Goal: Navigation & Orientation: Find specific page/section

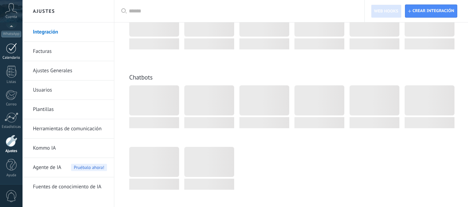
scroll to position [1212, 0]
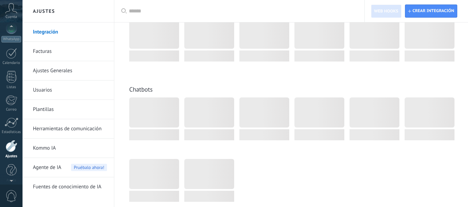
click at [6, 13] on icon at bounding box center [11, 8] width 12 height 10
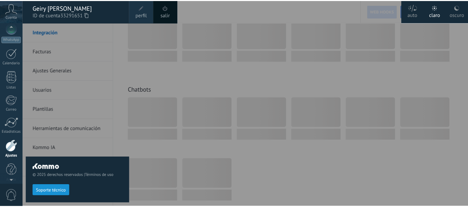
scroll to position [63, 0]
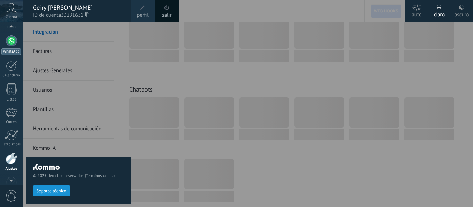
click at [14, 45] on div at bounding box center [11, 40] width 11 height 11
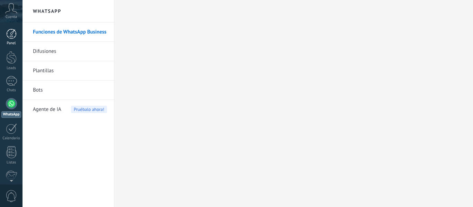
click at [14, 35] on div at bounding box center [11, 34] width 10 height 10
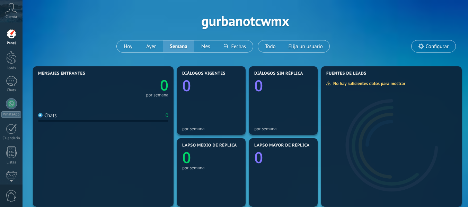
scroll to position [35, 0]
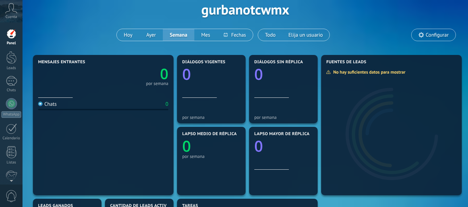
click at [443, 35] on span "Configurar" at bounding box center [437, 35] width 23 height 6
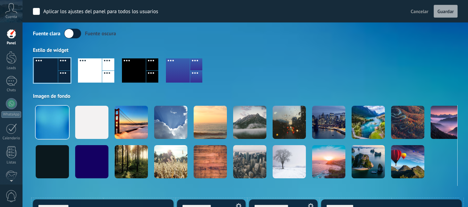
click at [181, 78] on div at bounding box center [178, 71] width 24 height 24
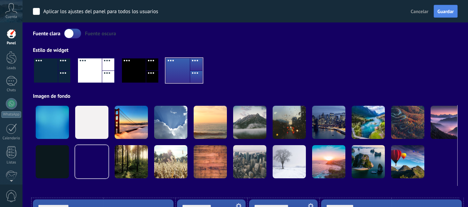
click at [440, 11] on span "Guardar" at bounding box center [445, 11] width 16 height 5
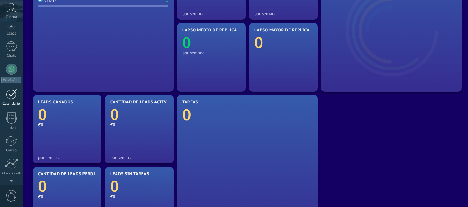
click at [12, 105] on div "Calendario" at bounding box center [11, 104] width 20 height 5
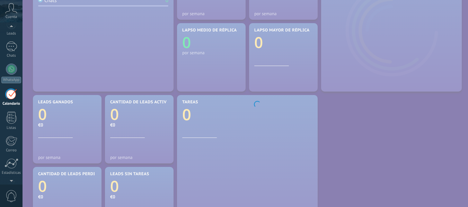
scroll to position [20, 0]
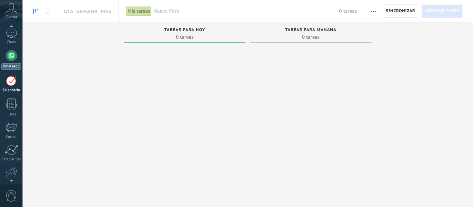
scroll to position [20, 0]
click at [10, 97] on div "WhatsApp" at bounding box center [11, 94] width 20 height 7
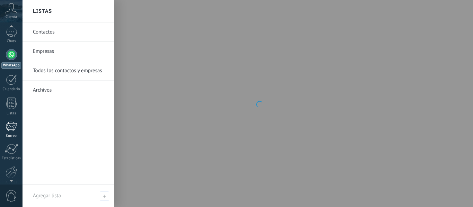
scroll to position [69, 0]
click at [9, 83] on div at bounding box center [11, 83] width 10 height 12
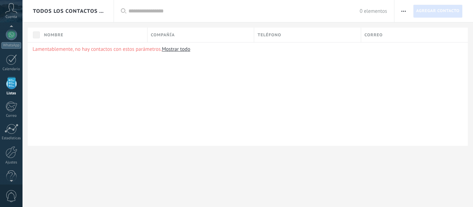
scroll to position [43, 0]
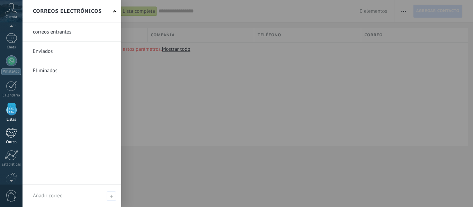
click at [15, 134] on div at bounding box center [11, 133] width 11 height 10
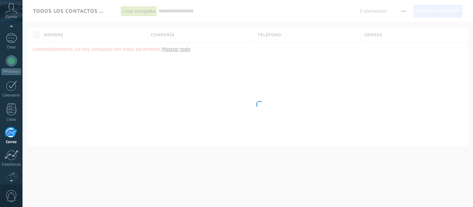
scroll to position [67, 0]
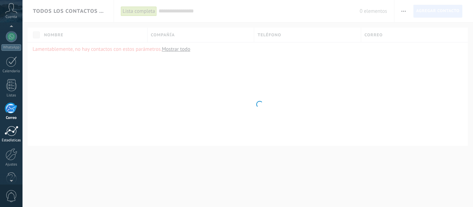
click at [9, 133] on div at bounding box center [12, 131] width 14 height 10
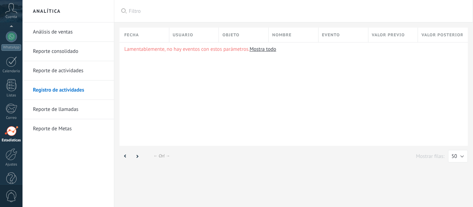
scroll to position [81, 0]
